Goal: Information Seeking & Learning: Learn about a topic

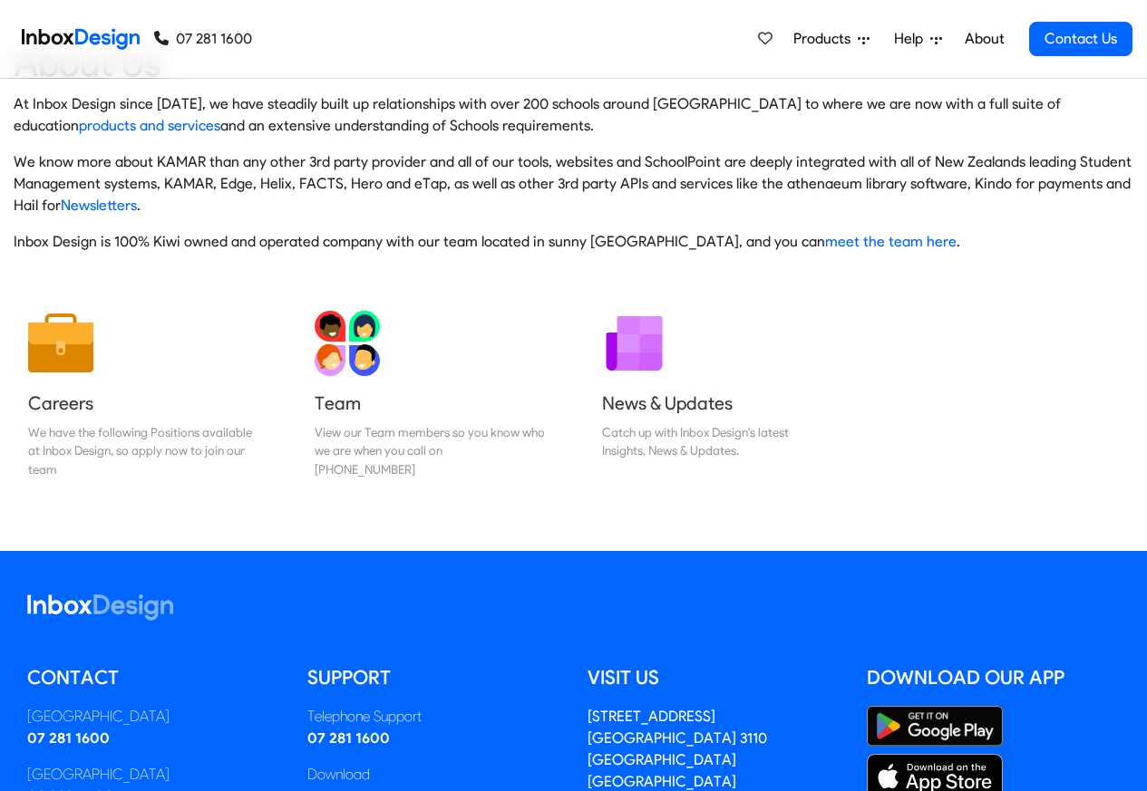
scroll to position [301, 0]
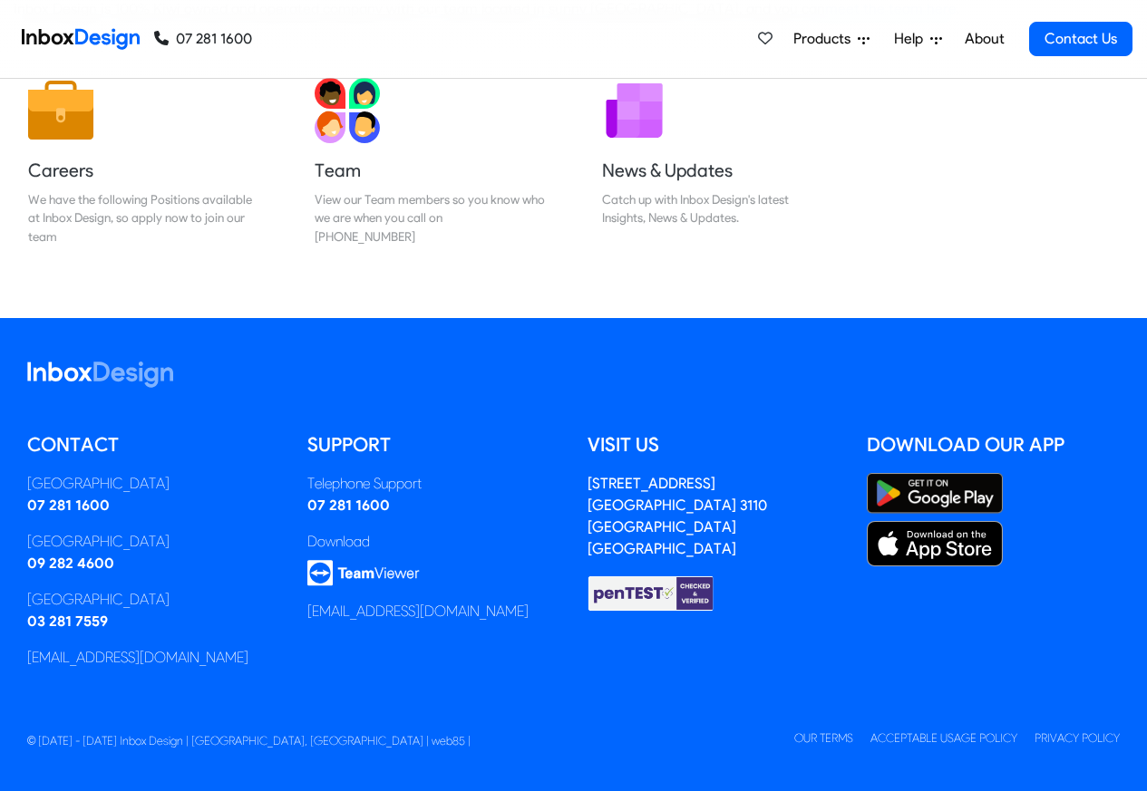
click at [832, 36] on span "Products" at bounding box center [825, 39] width 64 height 22
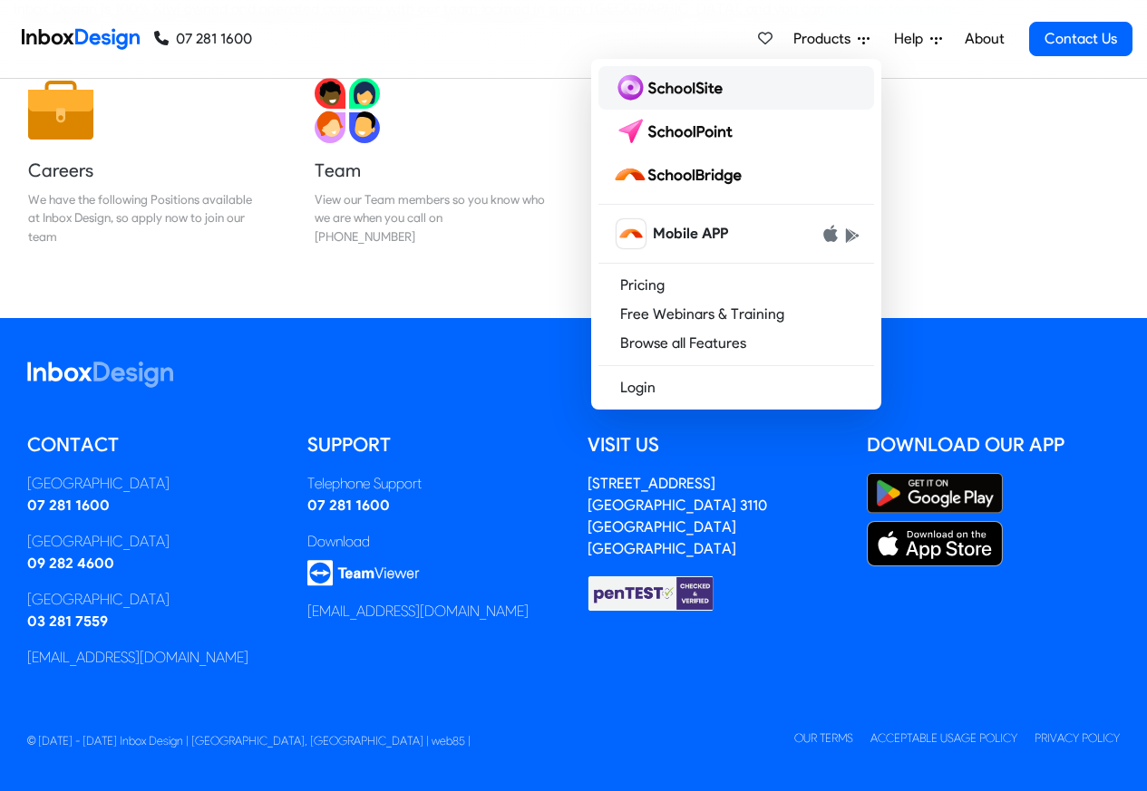
click at [704, 86] on img at bounding box center [671, 87] width 117 height 29
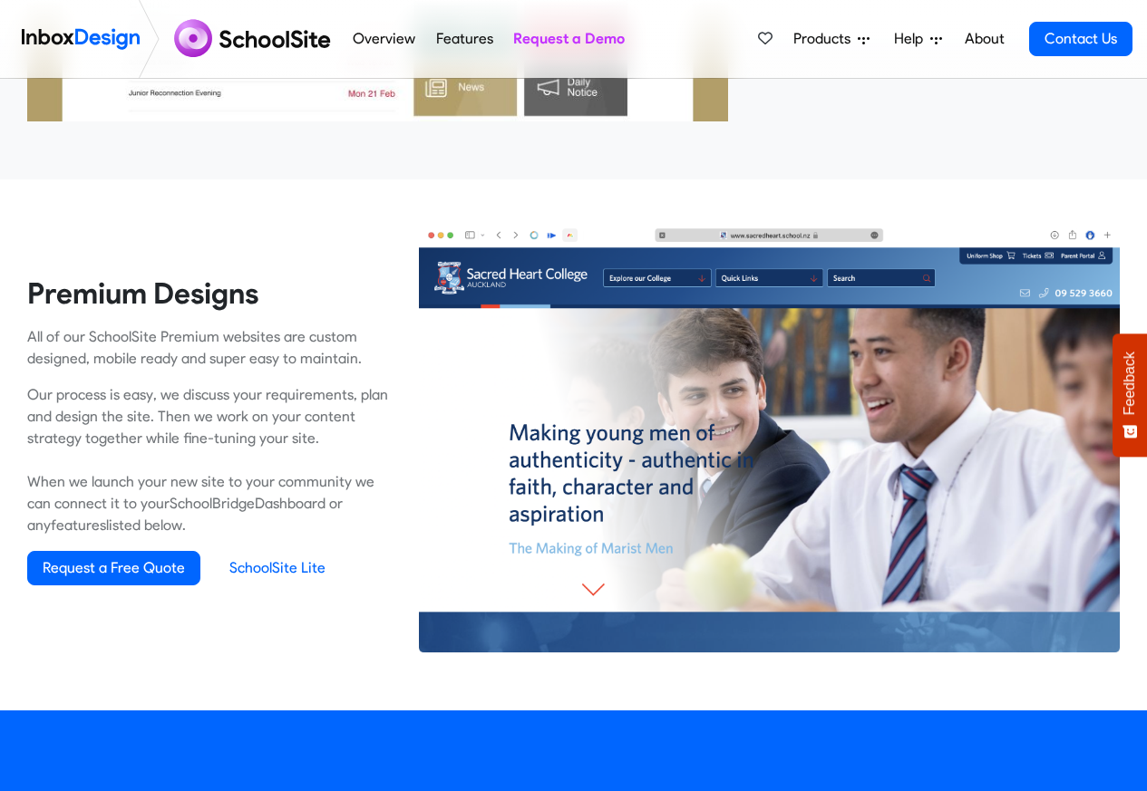
scroll to position [1196, 0]
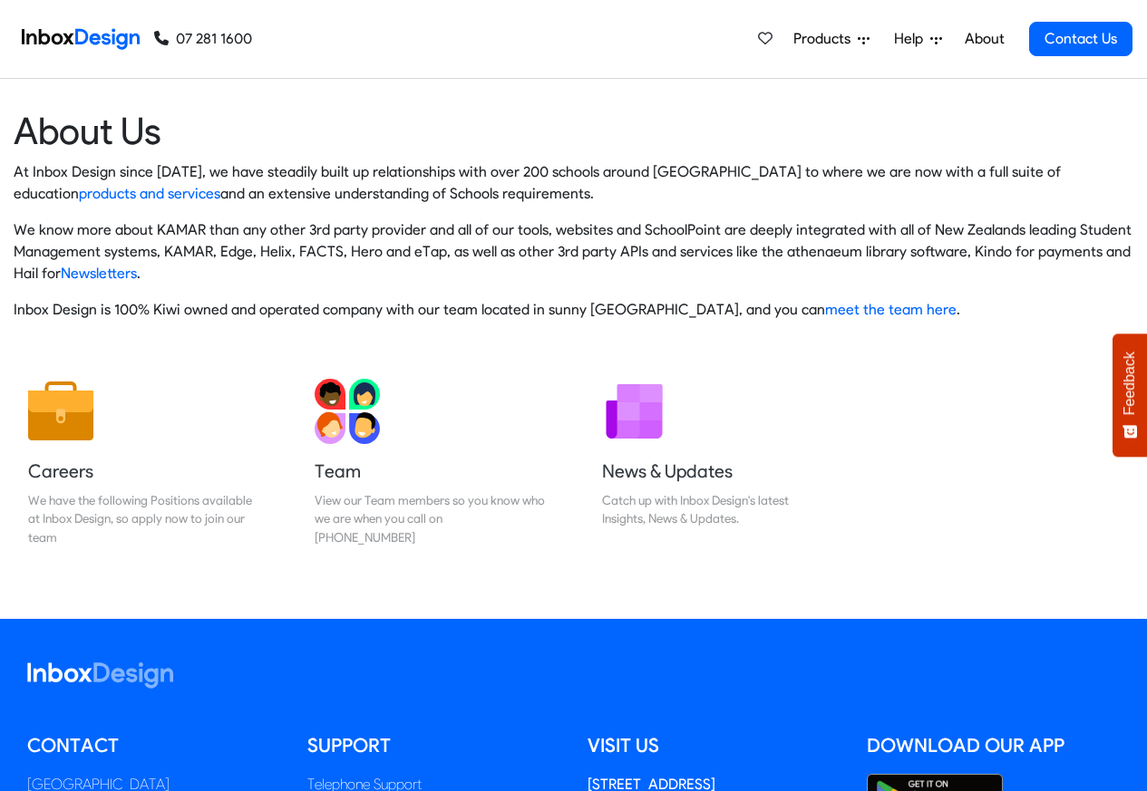
scroll to position [301, 0]
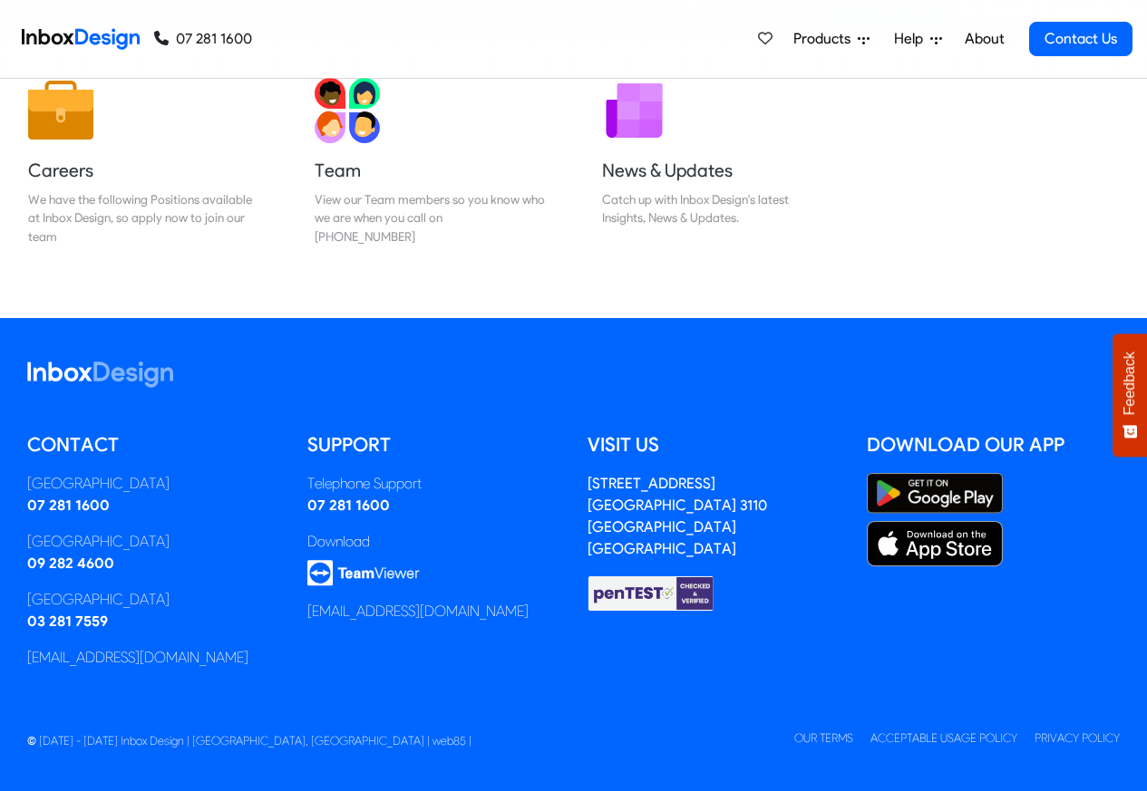
click at [855, 36] on span "Products" at bounding box center [825, 39] width 64 height 22
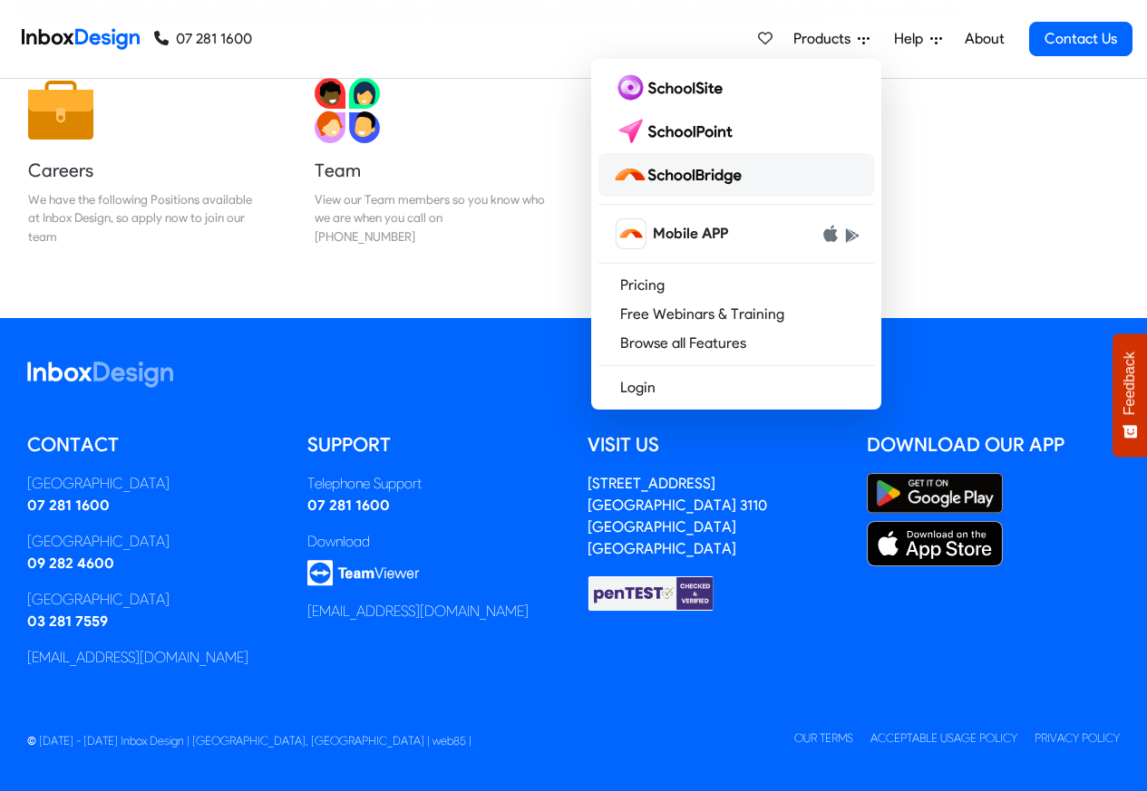
click at [689, 175] on img at bounding box center [681, 174] width 136 height 29
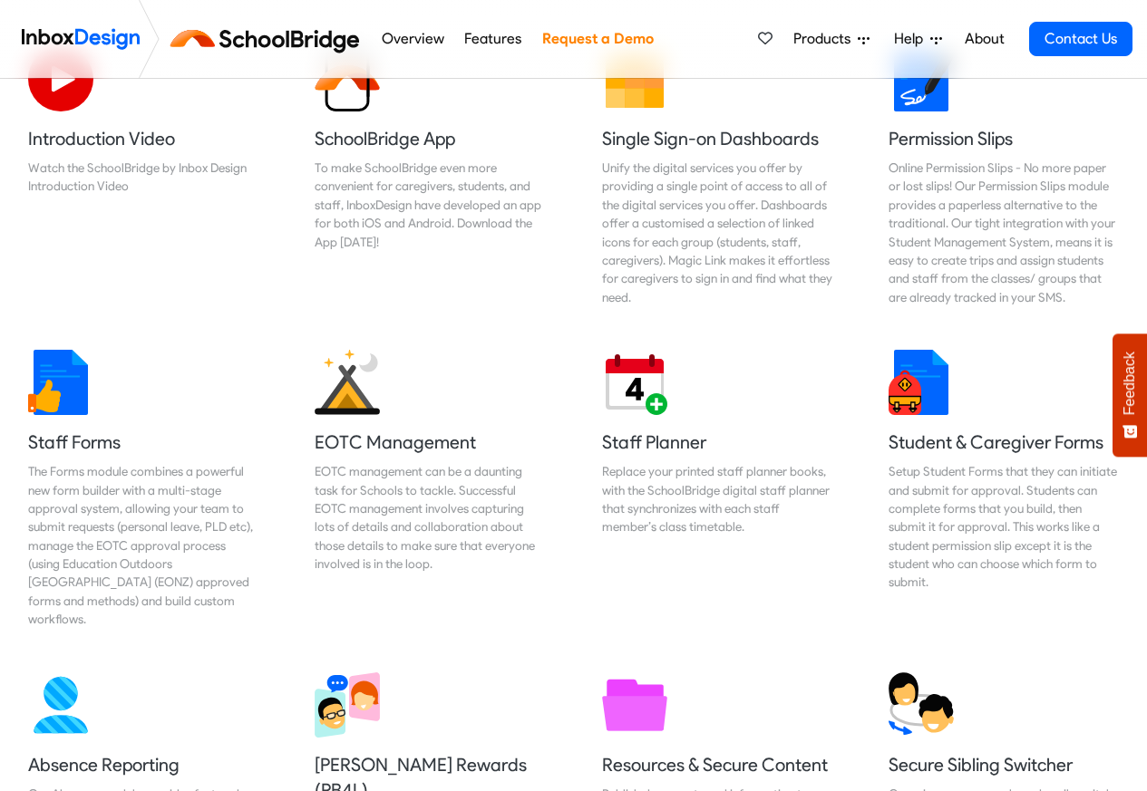
scroll to position [653, 0]
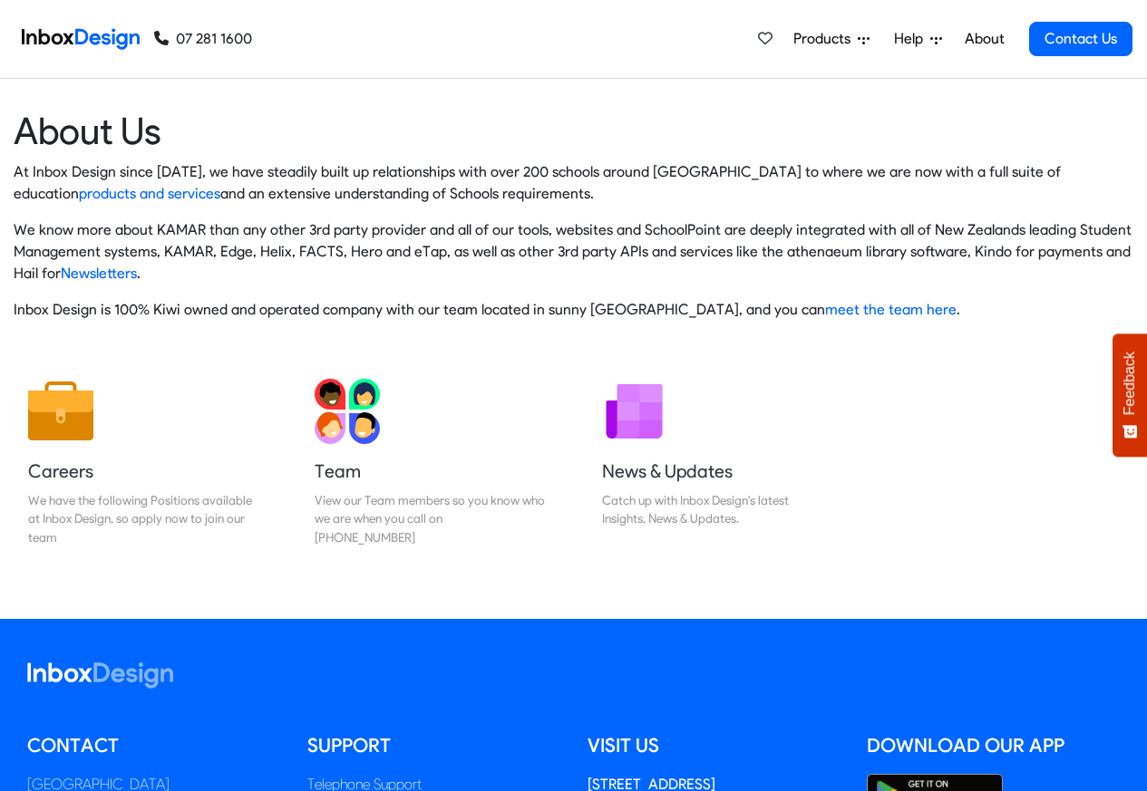
scroll to position [301, 0]
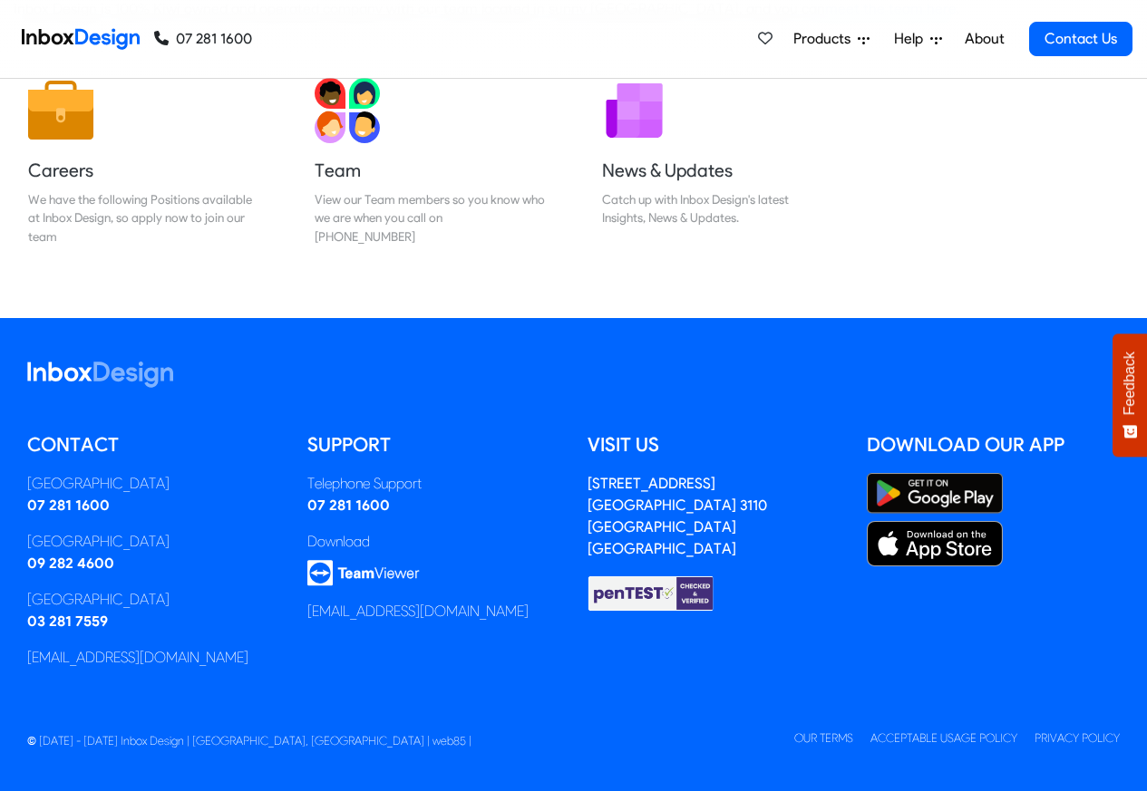
click at [920, 37] on span "Help" at bounding box center [912, 39] width 36 height 22
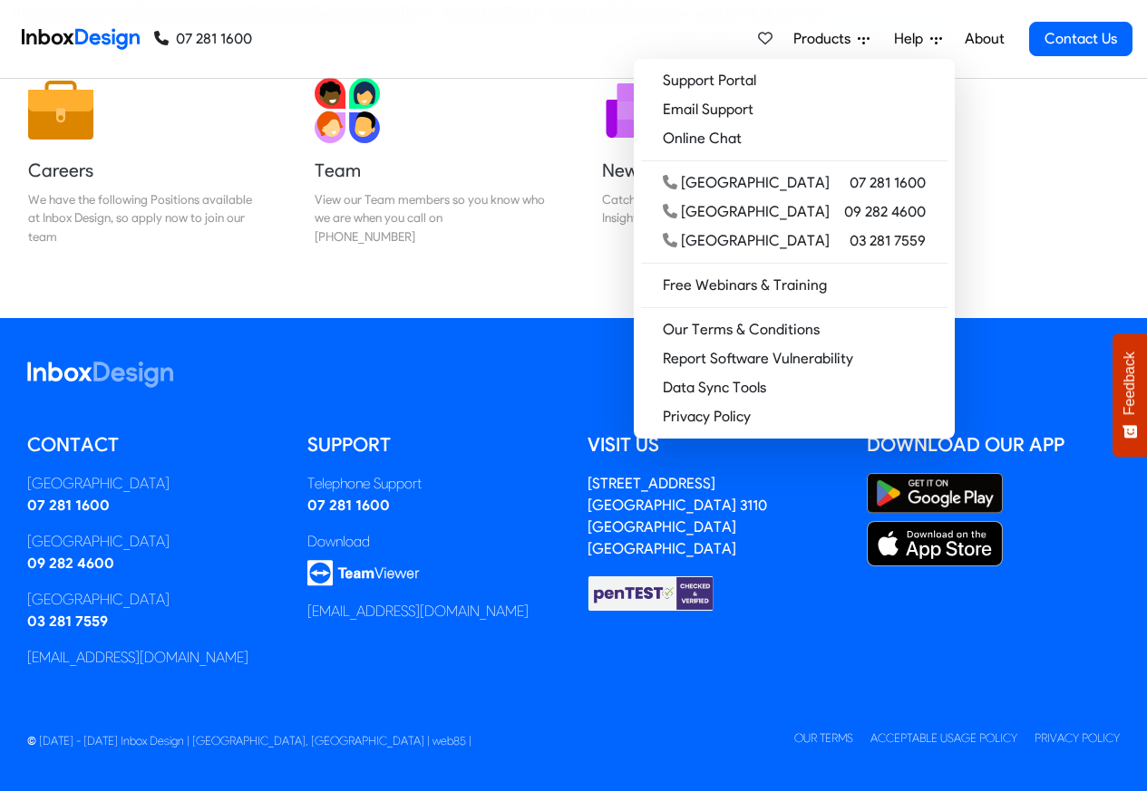
click at [818, 40] on span "Products" at bounding box center [825, 39] width 64 height 22
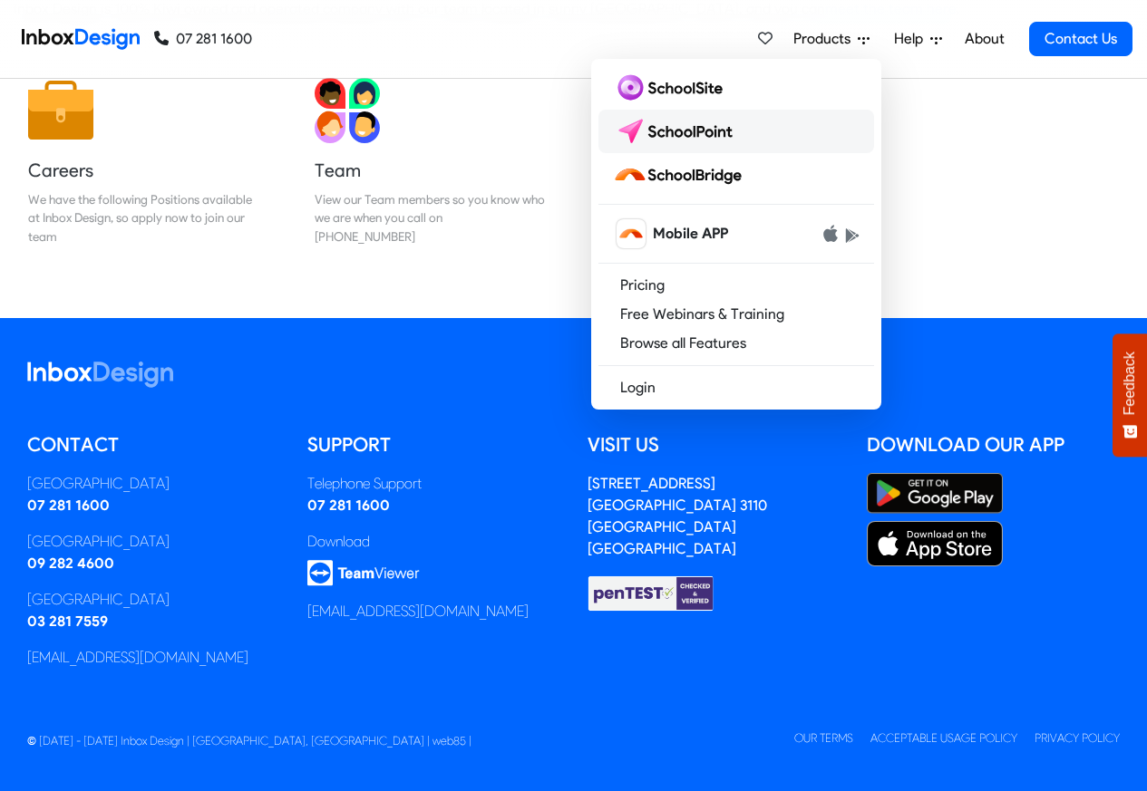
click at [681, 126] on img at bounding box center [677, 131] width 128 height 29
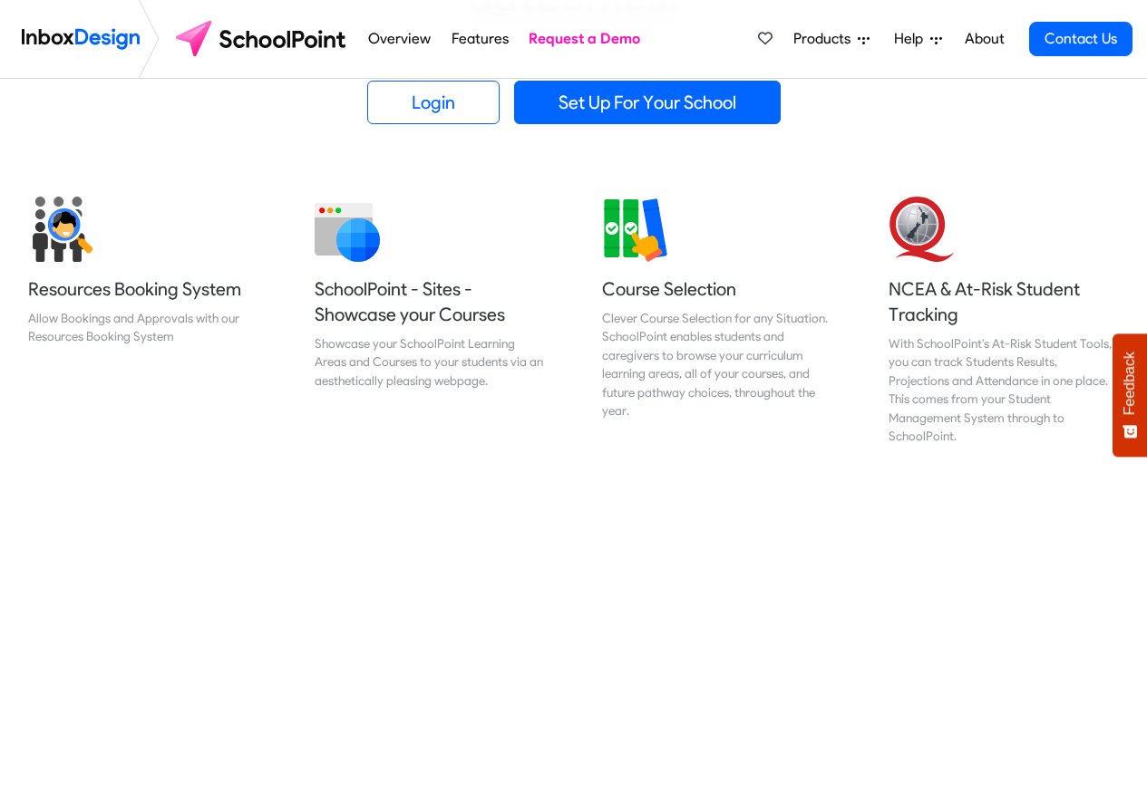
scroll to position [761, 0]
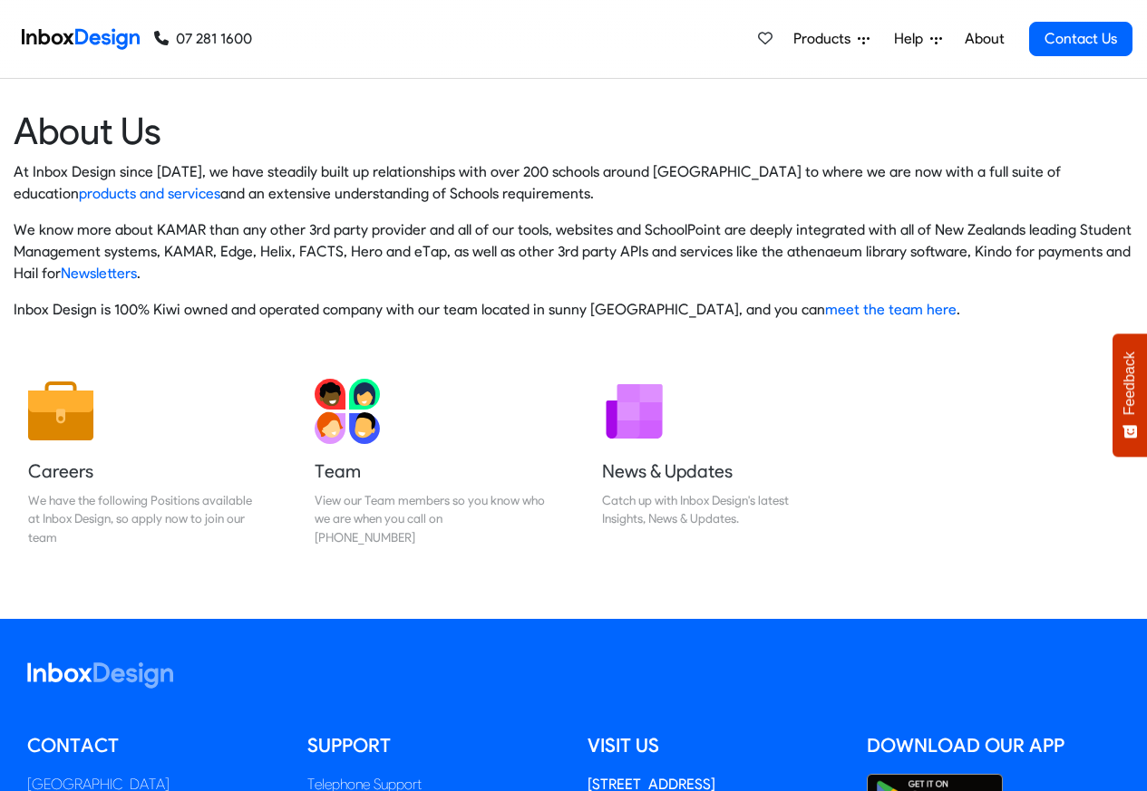
scroll to position [301, 0]
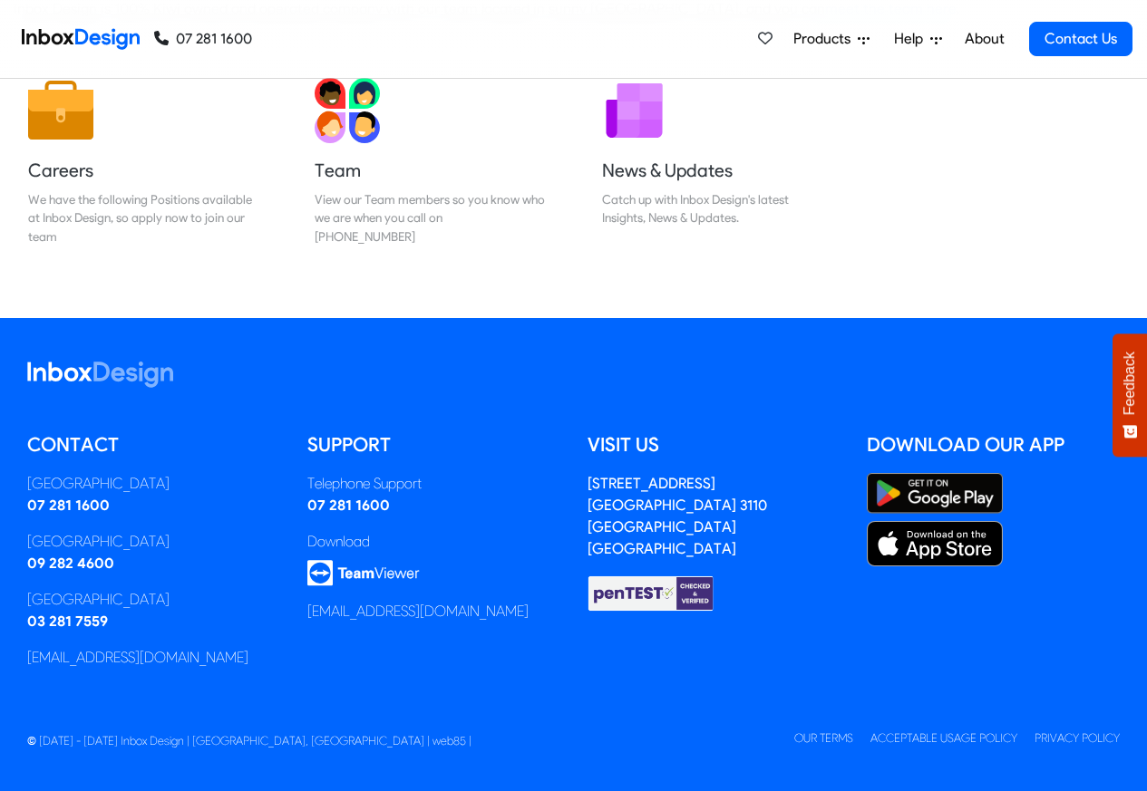
click at [818, 39] on span "Products" at bounding box center [825, 39] width 64 height 22
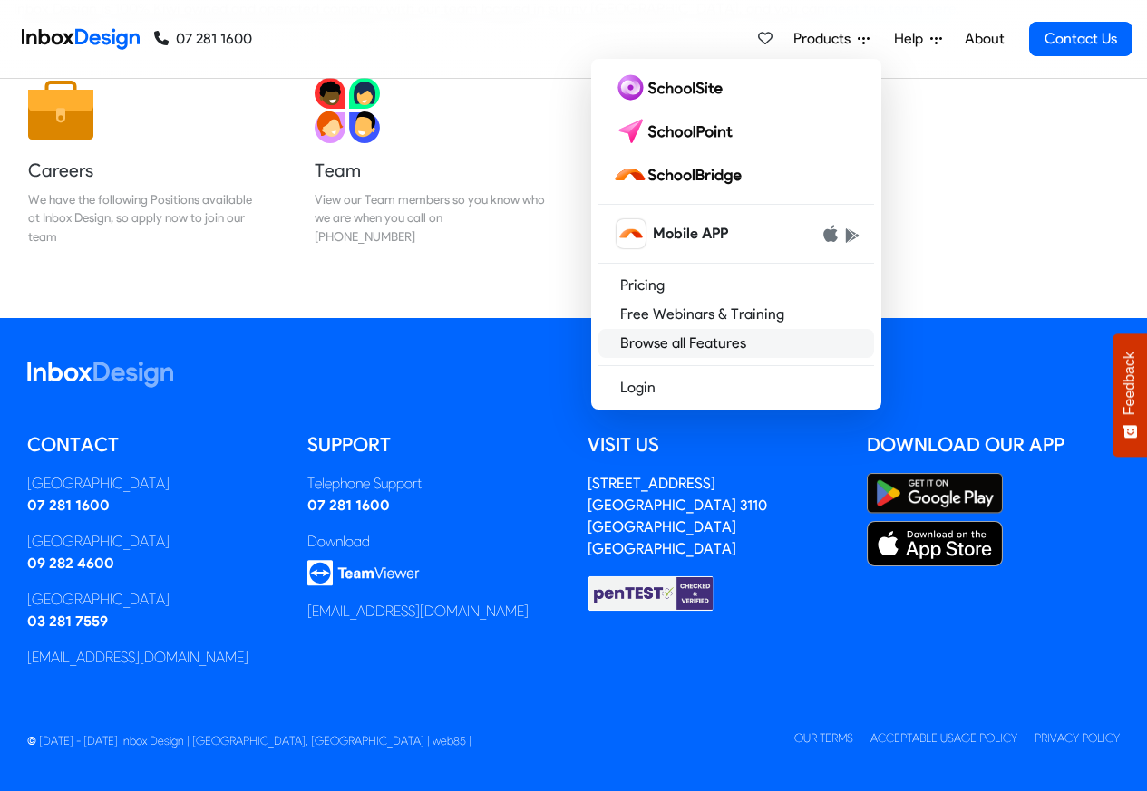
click at [649, 340] on link "Browse all Features" at bounding box center [736, 343] width 276 height 29
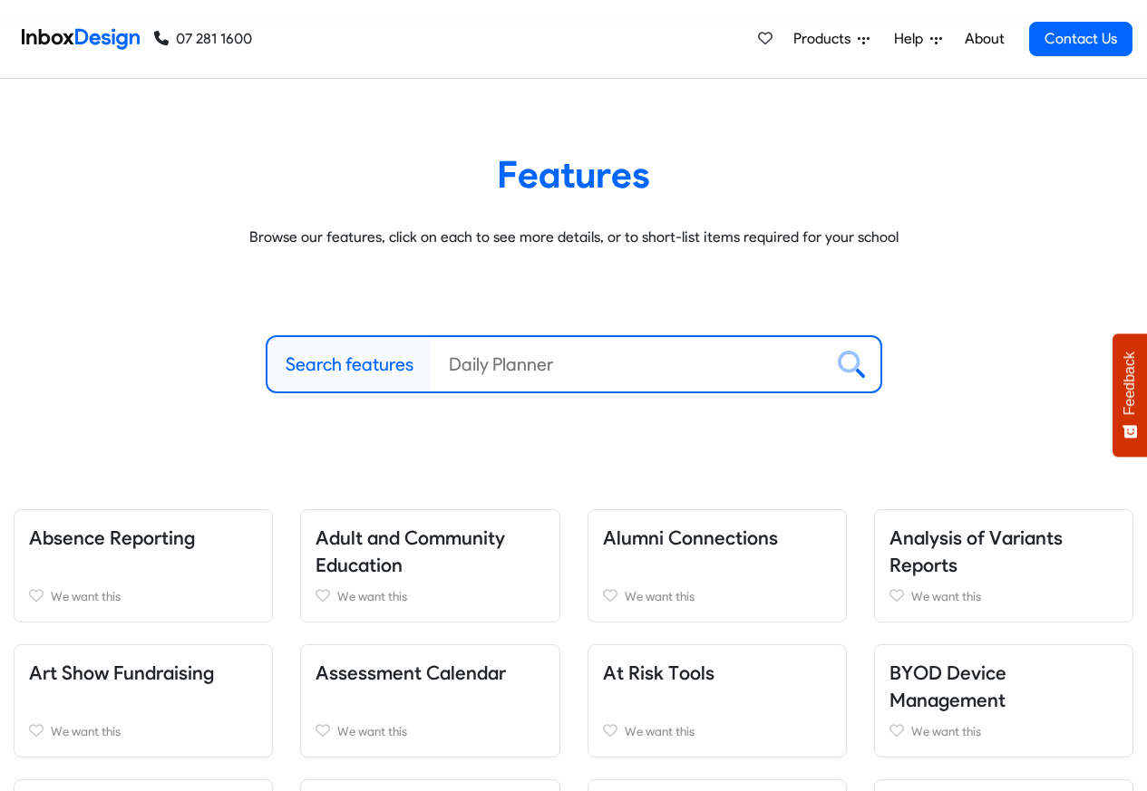
click at [315, 363] on label "Search features" at bounding box center [350, 364] width 128 height 27
click at [431, 363] on input "Search features" at bounding box center [627, 364] width 392 height 54
paste input "Bespoke"
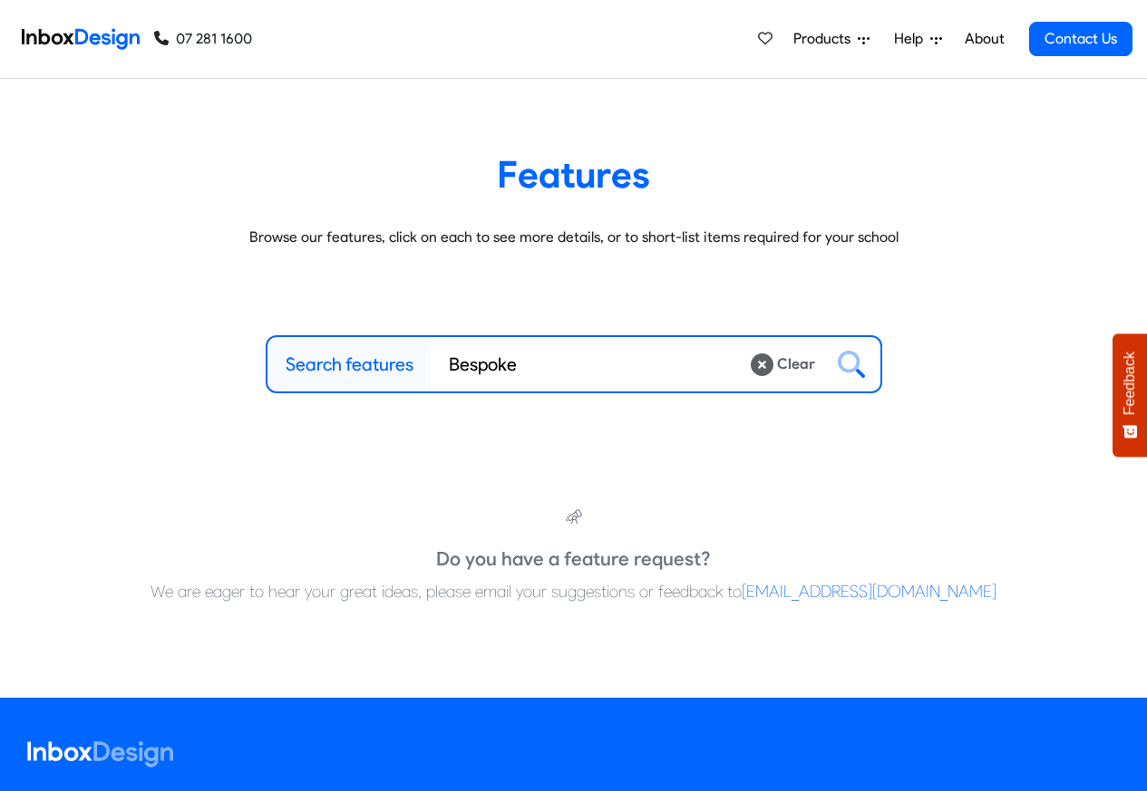
type input "Bespoke"
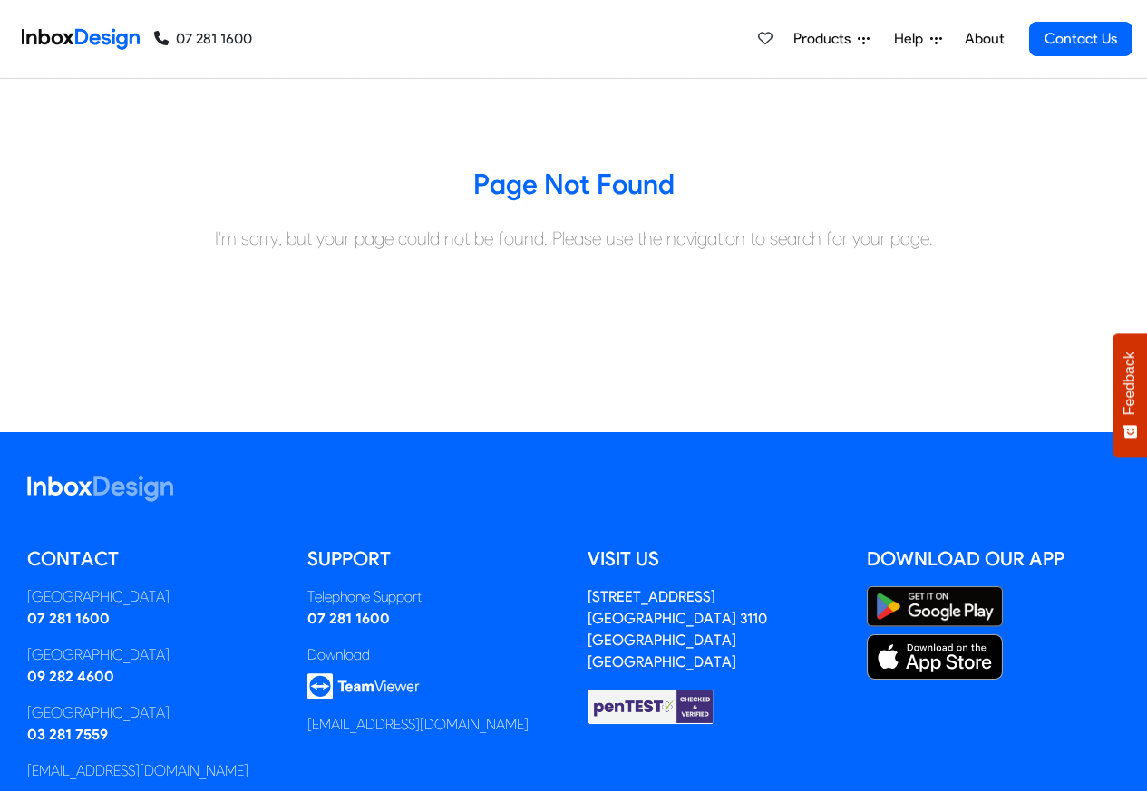
scroll to position [201, 0]
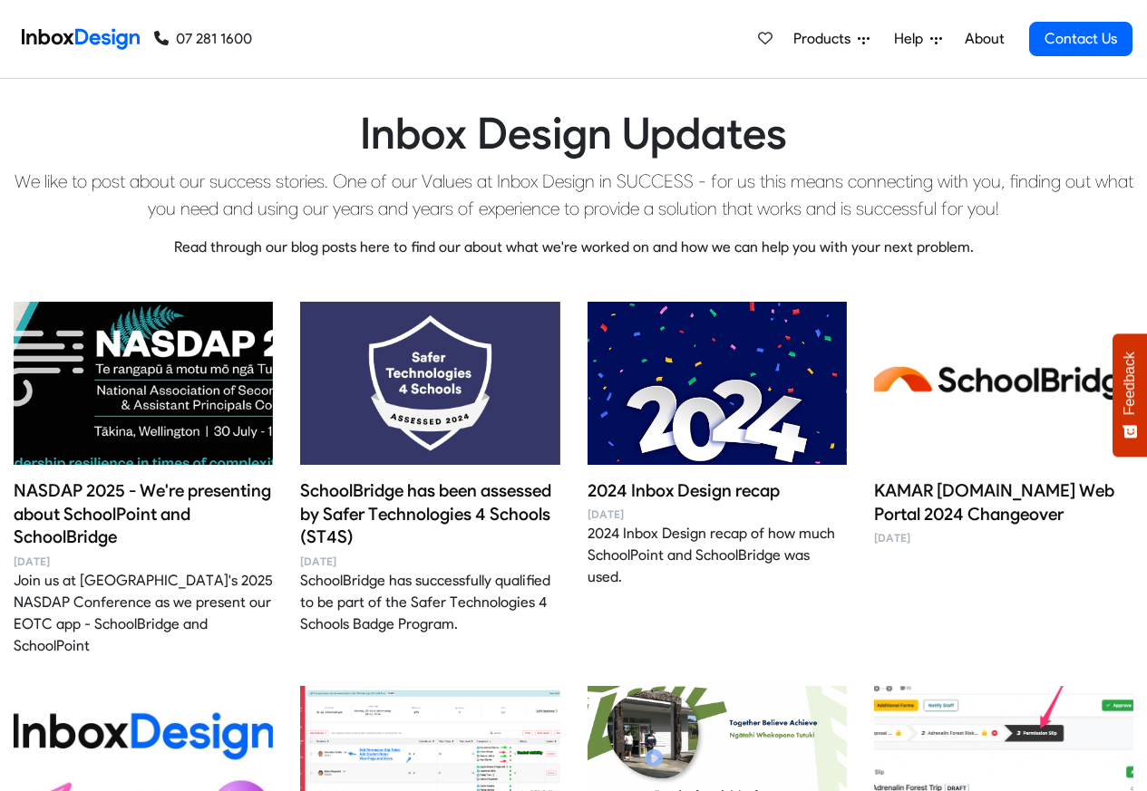
click at [155, 494] on h4 "NASDAP 2025 - We're presenting about SchoolPoint and SchoolBridge" at bounding box center [143, 514] width 259 height 71
